Goal: Navigation & Orientation: Find specific page/section

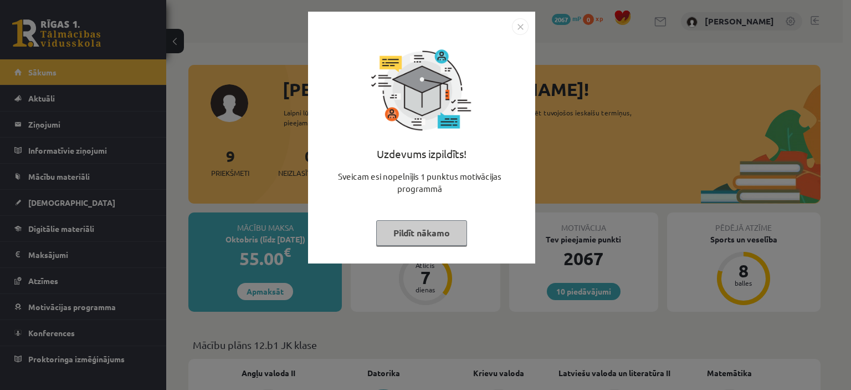
click at [396, 220] on button "Pildīt nākamo" at bounding box center [421, 232] width 91 height 25
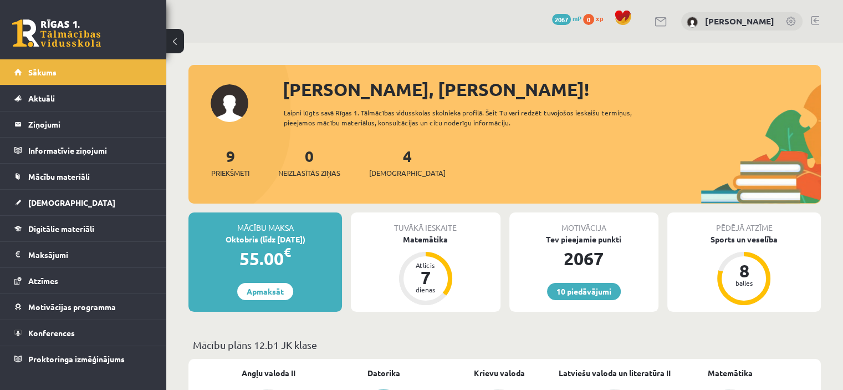
click at [631, 22] on span at bounding box center [623, 17] width 17 height 17
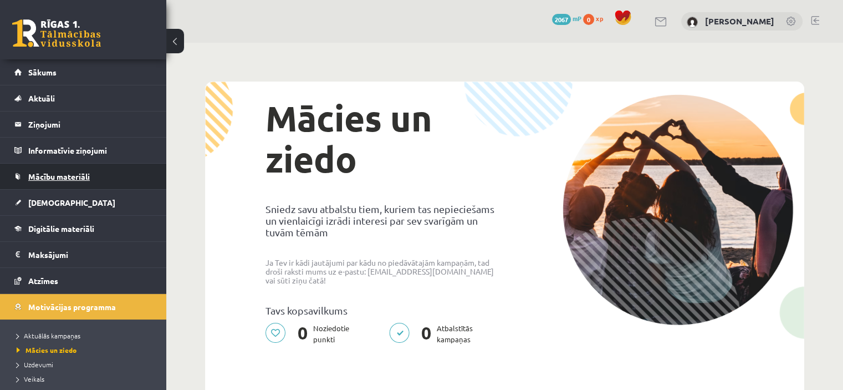
click at [97, 170] on link "Mācību materiāli" at bounding box center [83, 175] width 138 height 25
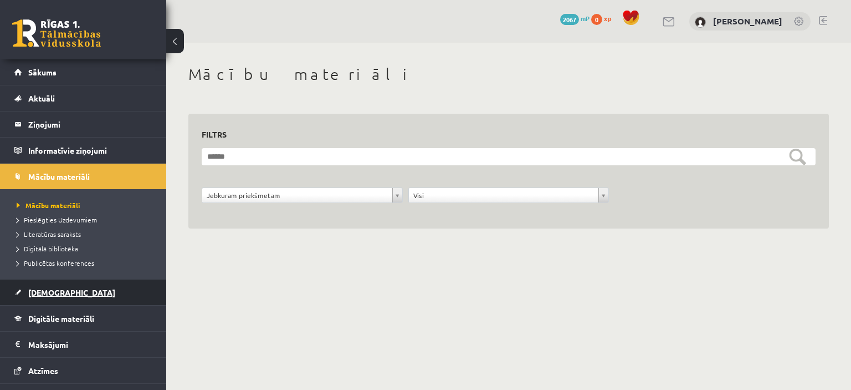
click at [86, 292] on link "[DEMOGRAPHIC_DATA]" at bounding box center [83, 291] width 138 height 25
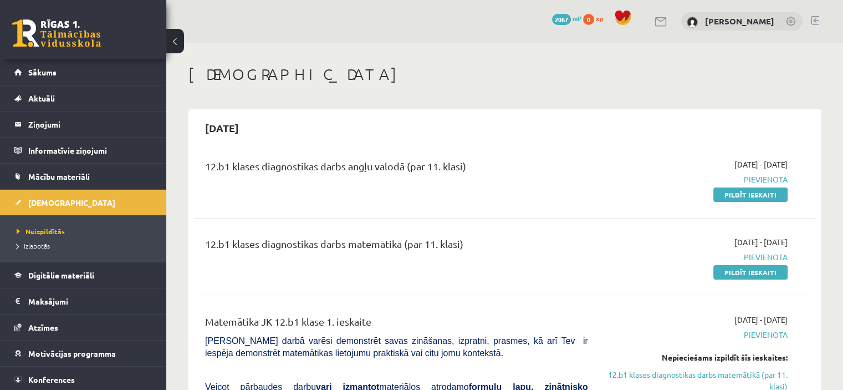
click at [566, 83] on h1 "[DEMOGRAPHIC_DATA]" at bounding box center [504, 74] width 632 height 19
click at [402, 70] on h1 "[DEMOGRAPHIC_DATA]" at bounding box center [504, 74] width 632 height 19
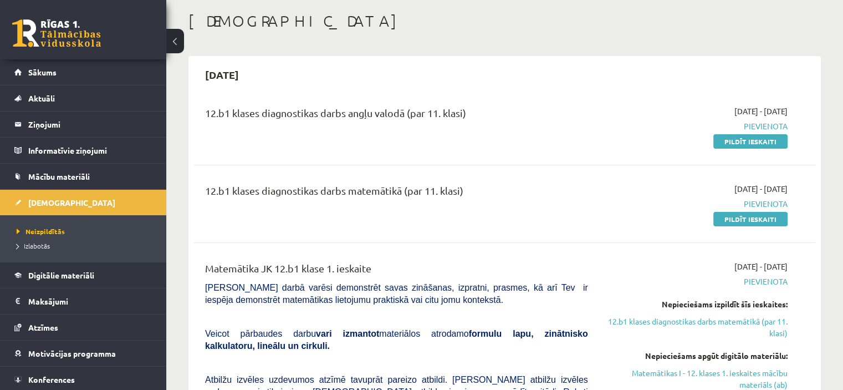
scroll to position [45, 0]
